Goal: Submit feedback/report problem

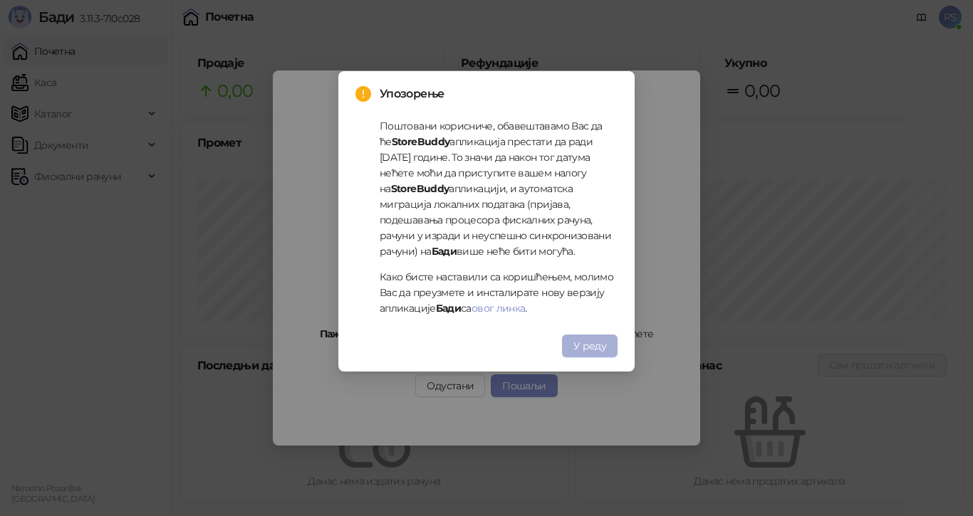
click at [614, 349] on button "У реду" at bounding box center [590, 346] width 56 height 23
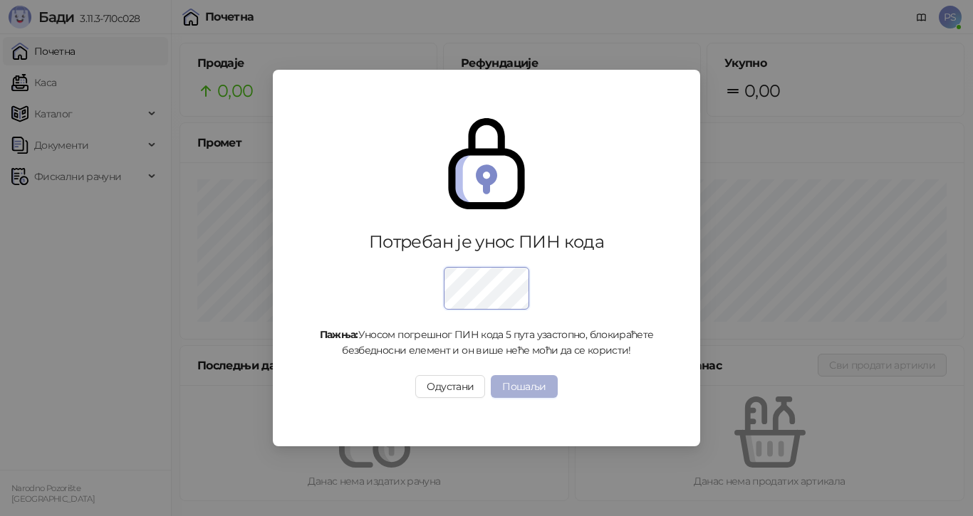
click at [540, 387] on button "Пошаљи" at bounding box center [524, 386] width 66 height 23
